Goal: Task Accomplishment & Management: Manage account settings

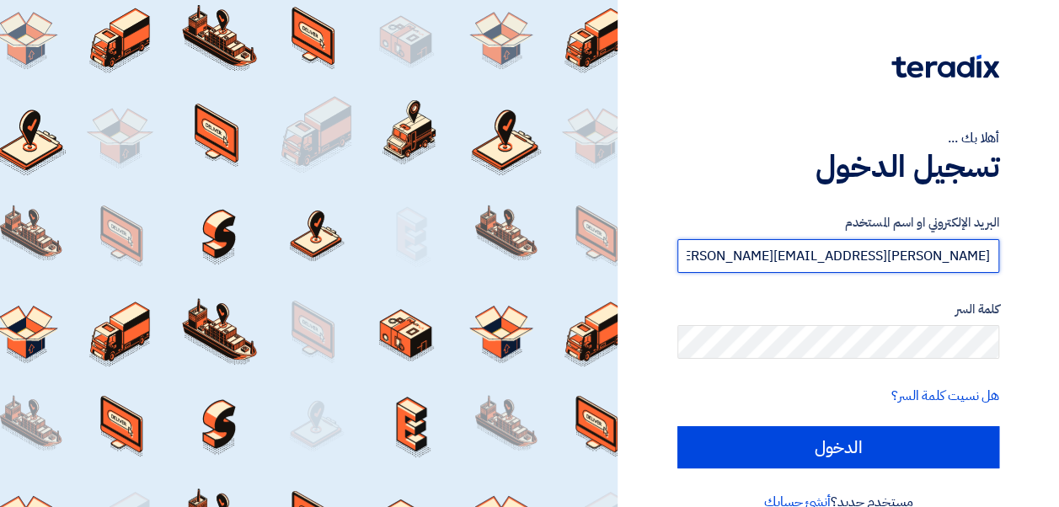
click at [929, 256] on input "[PERSON_NAME][EMAIL_ADDRESS][PERSON_NAME][DOMAIN_NAME]" at bounding box center [838, 256] width 322 height 34
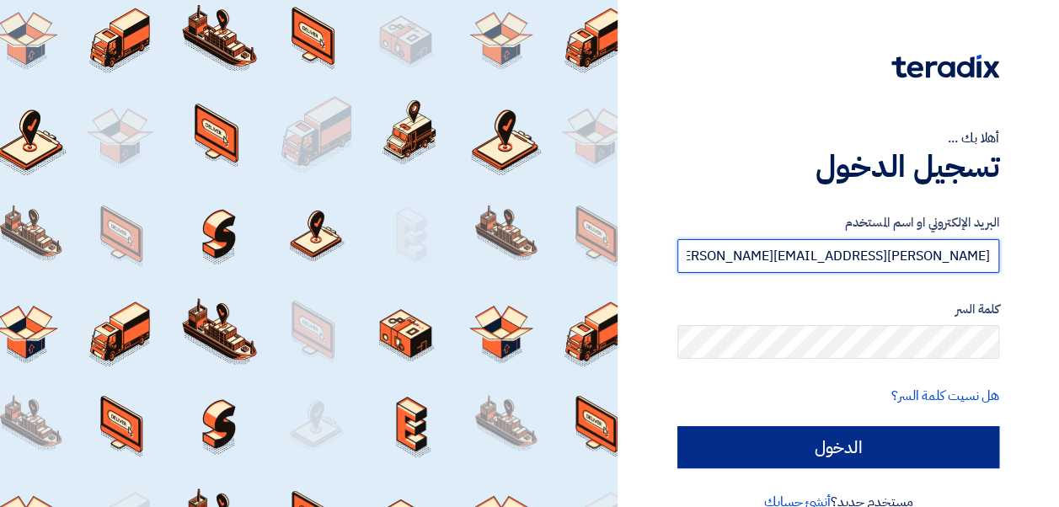
type input "[PERSON_NAME][EMAIL_ADDRESS][PERSON_NAME][DOMAIN_NAME]"
click at [804, 430] on input "الدخول" at bounding box center [838, 447] width 322 height 42
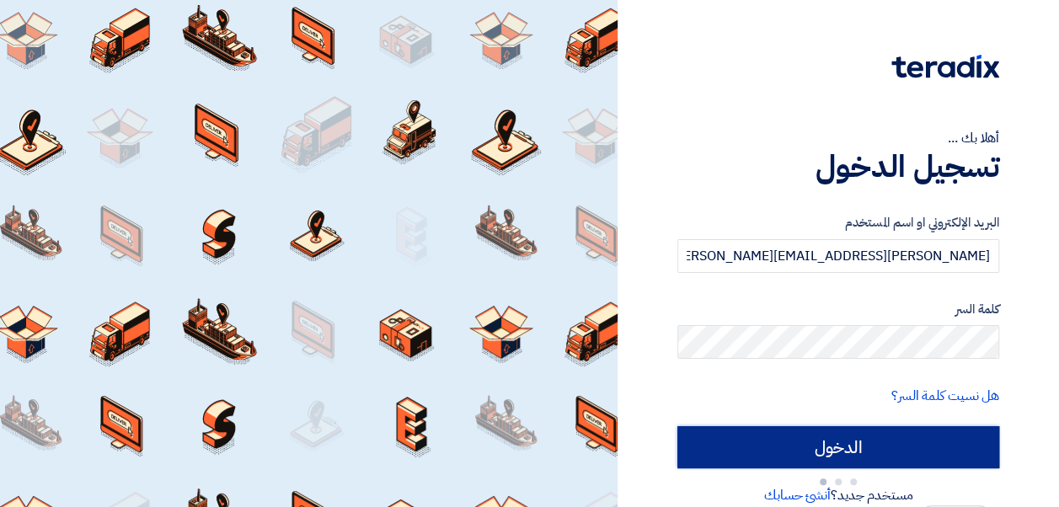
type input "Sign in"
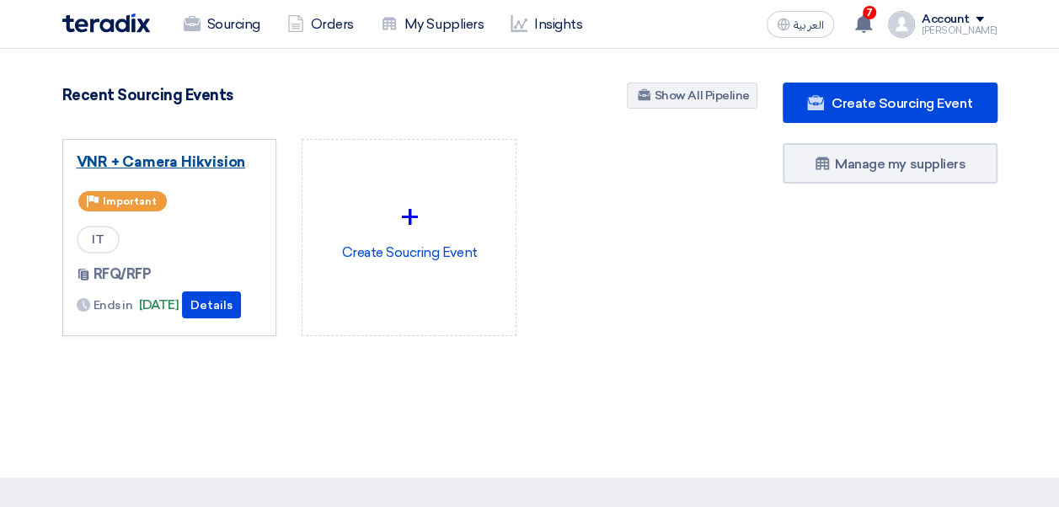
click at [206, 169] on link "VNR + Camera Hikvision" at bounding box center [170, 161] width 186 height 17
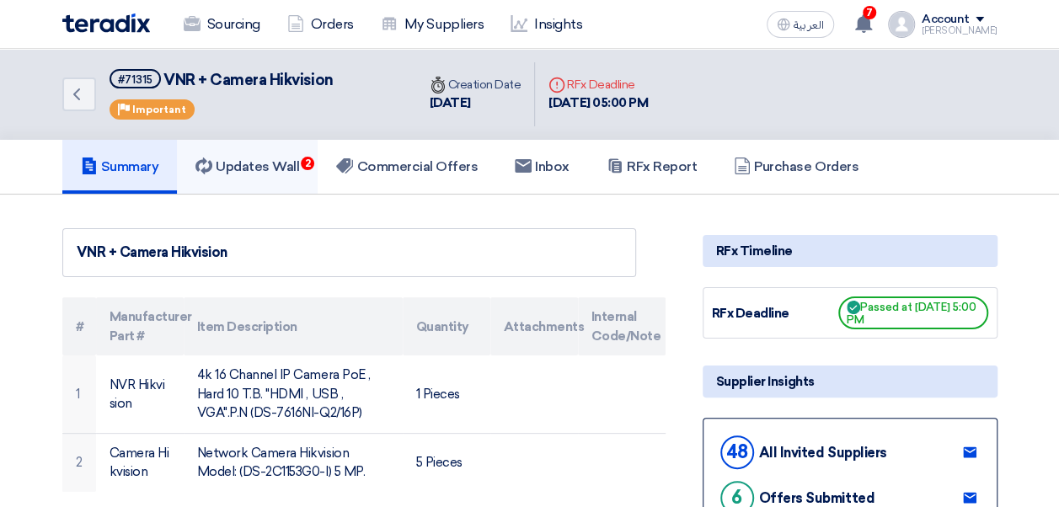
click at [260, 167] on h5 "Updates Wall 2" at bounding box center [247, 166] width 104 height 17
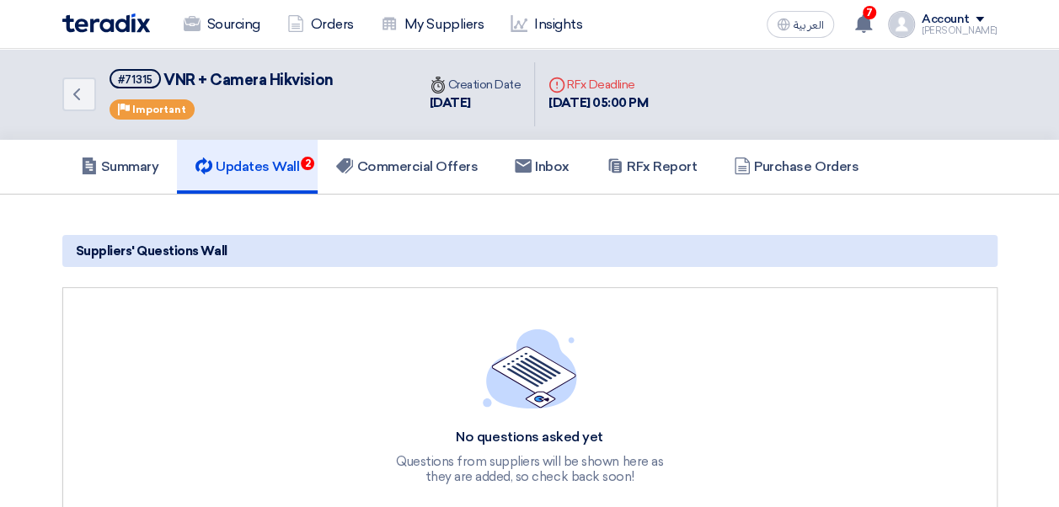
click at [260, 167] on h5 "Updates Wall 2" at bounding box center [247, 166] width 104 height 17
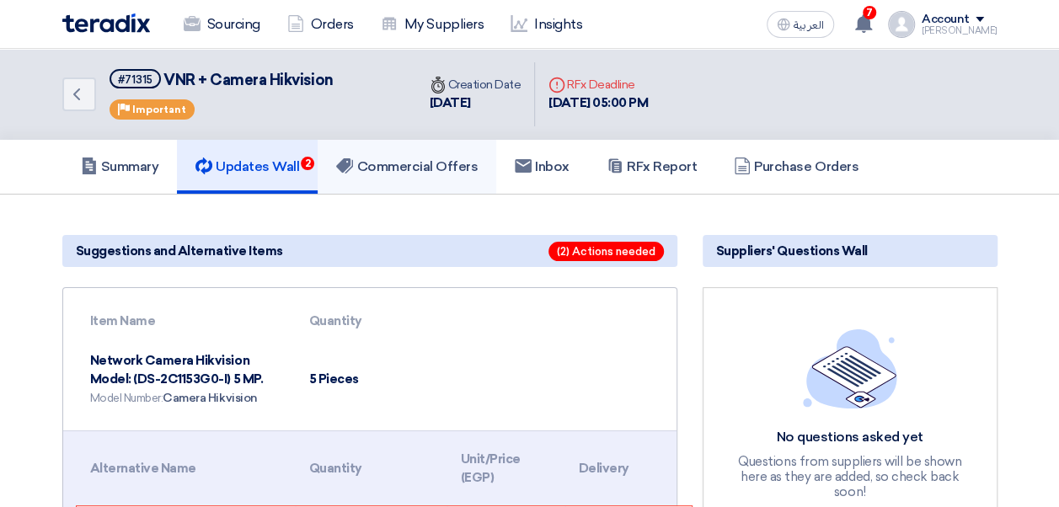
click at [431, 166] on h5 "Commercial Offers" at bounding box center [407, 166] width 142 height 17
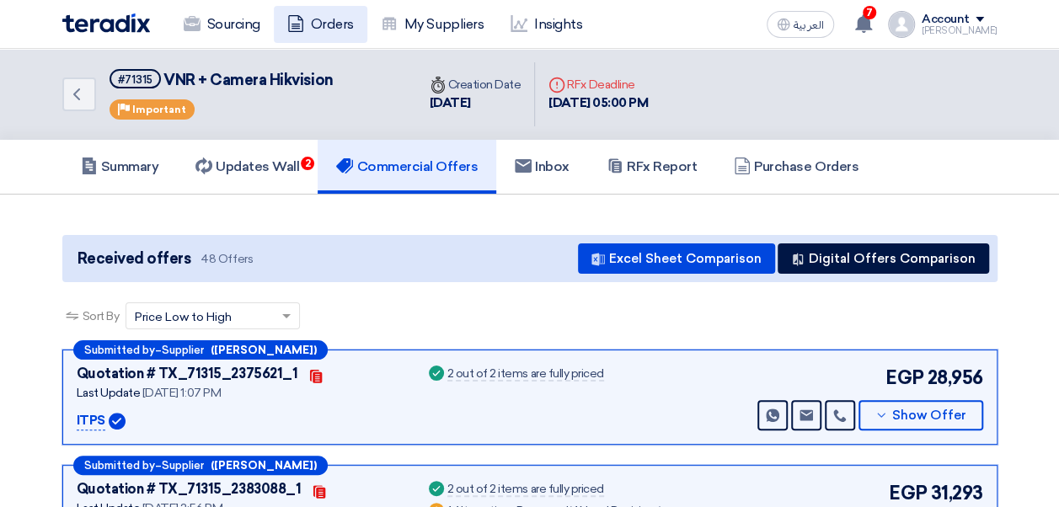
click at [324, 30] on link "Orders" at bounding box center [321, 24] width 94 height 37
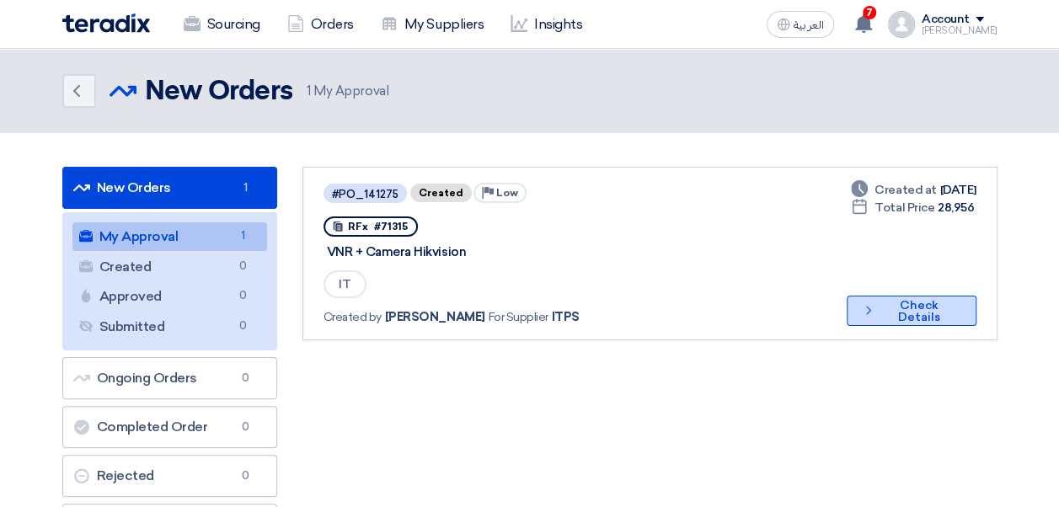
click at [891, 311] on button "Check details Check Details" at bounding box center [911, 311] width 129 height 30
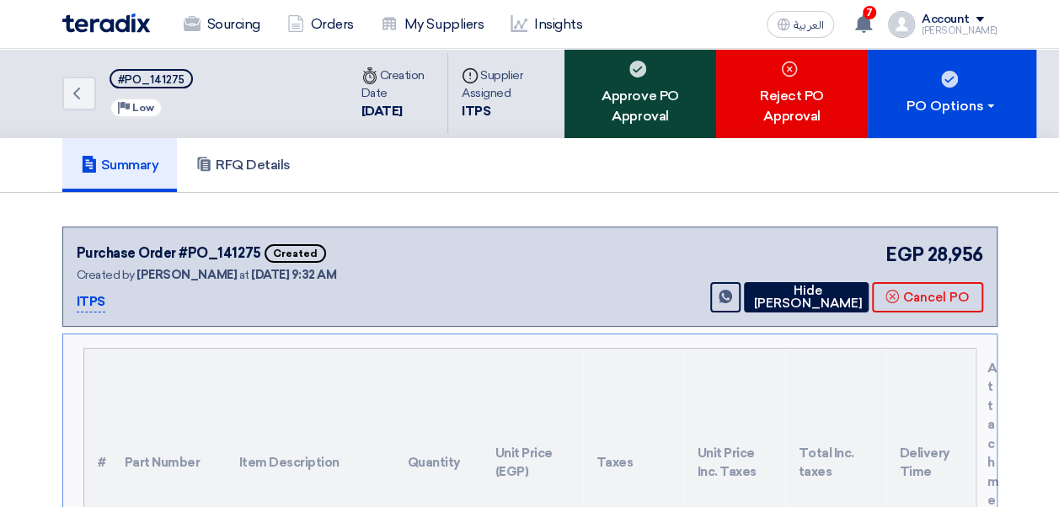
click at [610, 94] on div "Approve PO Approval" at bounding box center [641, 93] width 152 height 89
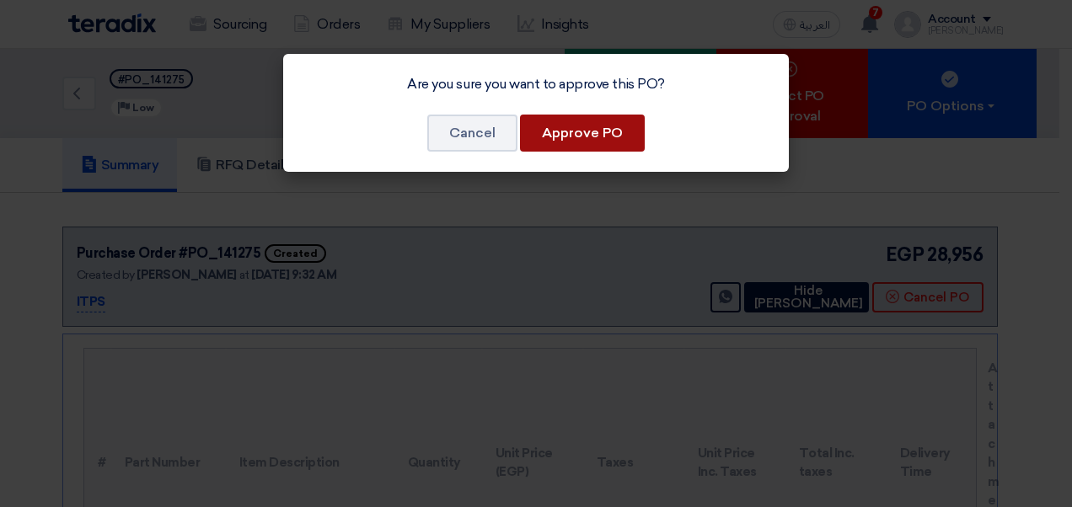
click at [596, 130] on button "Approve PO" at bounding box center [582, 133] width 125 height 37
